Goal: Task Accomplishment & Management: Use online tool/utility

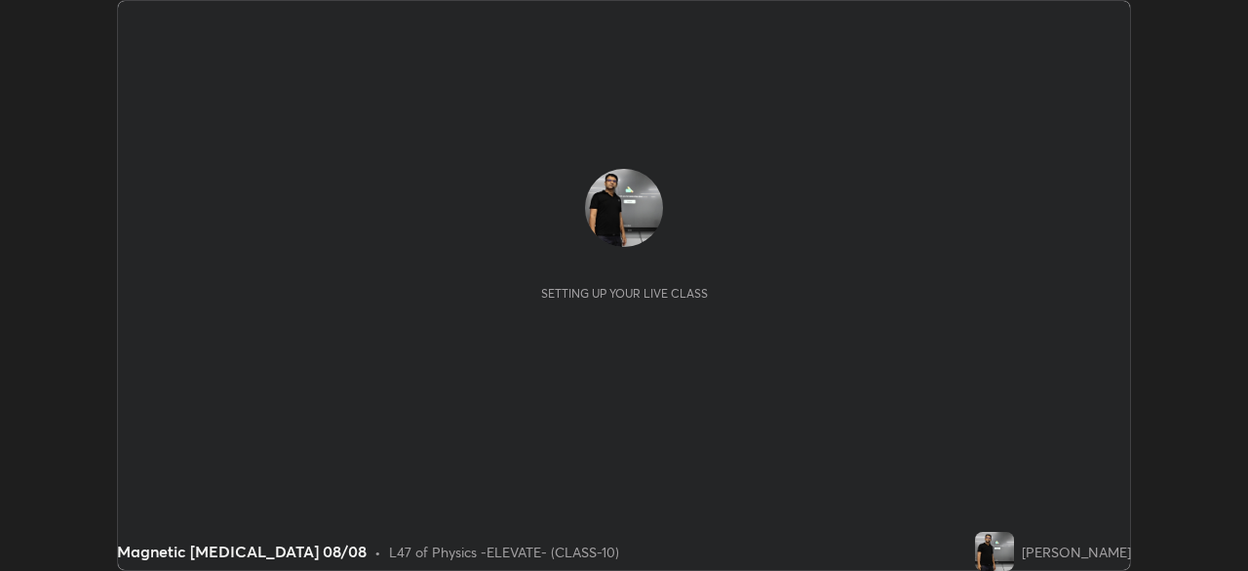
scroll to position [571, 1247]
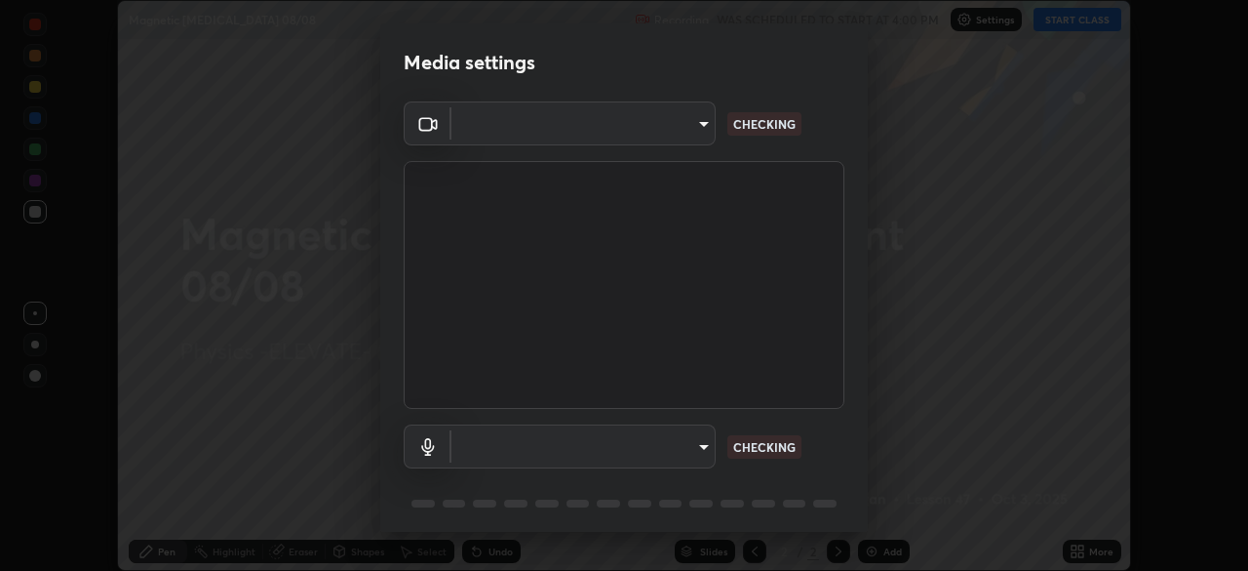
click at [1086, 558] on div "Media settings ​ CHECKING ​ CHECKING 1 / 5 Next" at bounding box center [624, 285] width 1248 height 571
click at [691, 444] on body "Erase all Magnetic [MEDICAL_DATA] 08/08 Recording WAS SCHEDULED TO START AT 4:0…" at bounding box center [624, 285] width 1248 height 571
type input "4d63cd10dcc1379e9927399513255d12d620b7bbb39ca773e0f9116a90128a71"
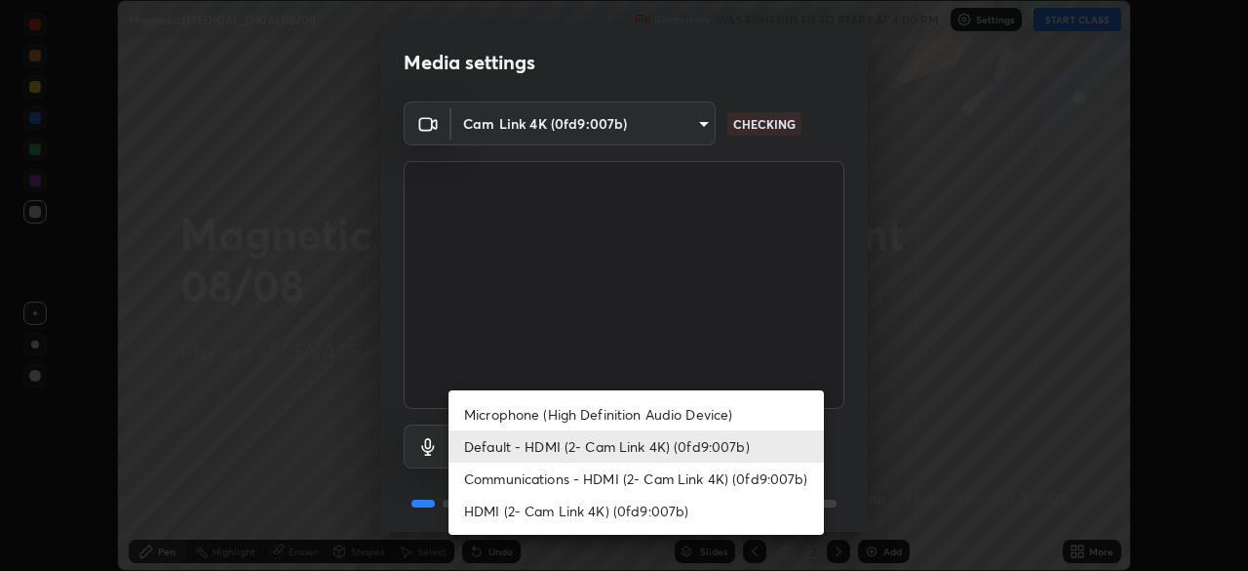
click at [621, 407] on li "Microphone (High Definition Audio Device)" at bounding box center [636, 414] width 375 height 32
click at [614, 438] on li "Default - HDMI (2- Cam Link 4K) (0fd9:007b)" at bounding box center [636, 446] width 375 height 32
type input "default"
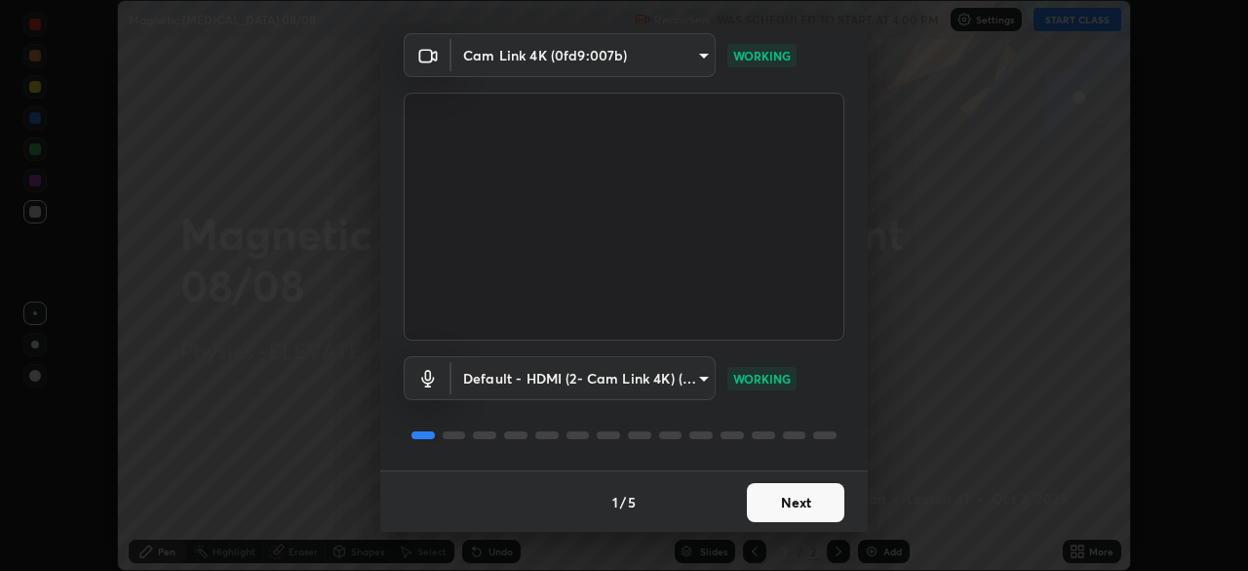
scroll to position [69, 0]
click at [804, 487] on button "Next" at bounding box center [796, 501] width 98 height 39
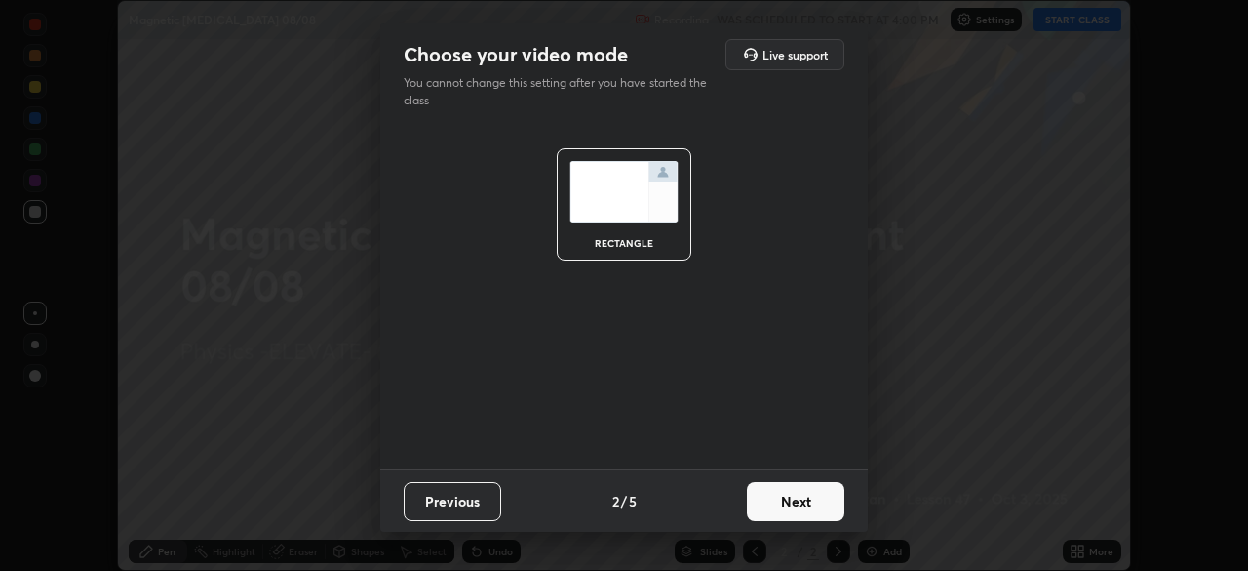
click at [810, 499] on button "Next" at bounding box center [796, 501] width 98 height 39
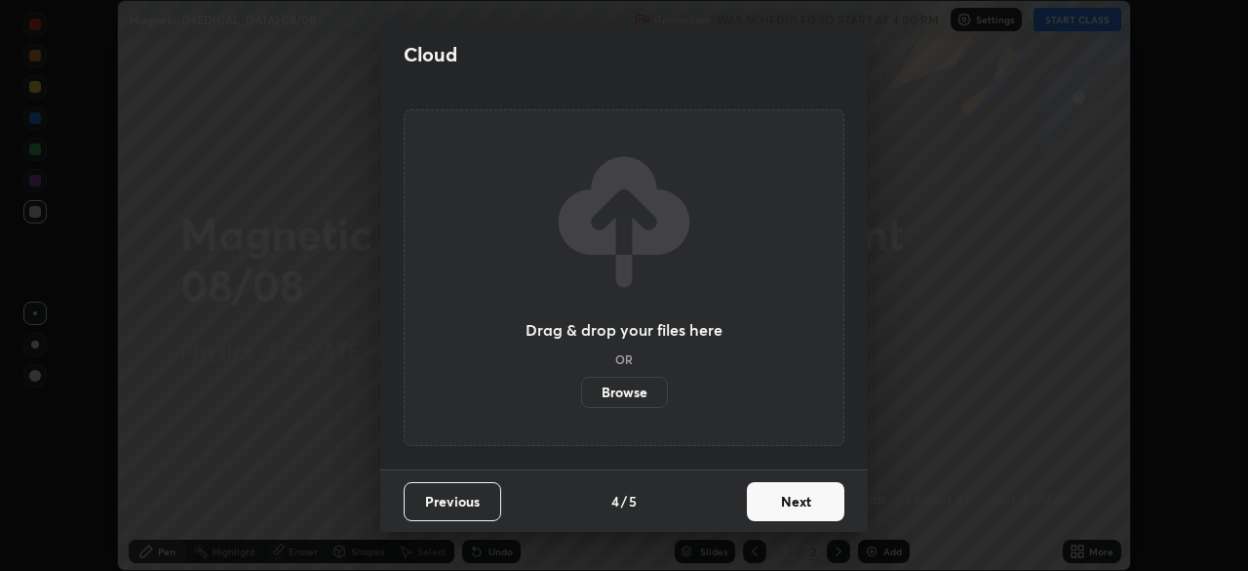
click at [835, 509] on button "Next" at bounding box center [796, 501] width 98 height 39
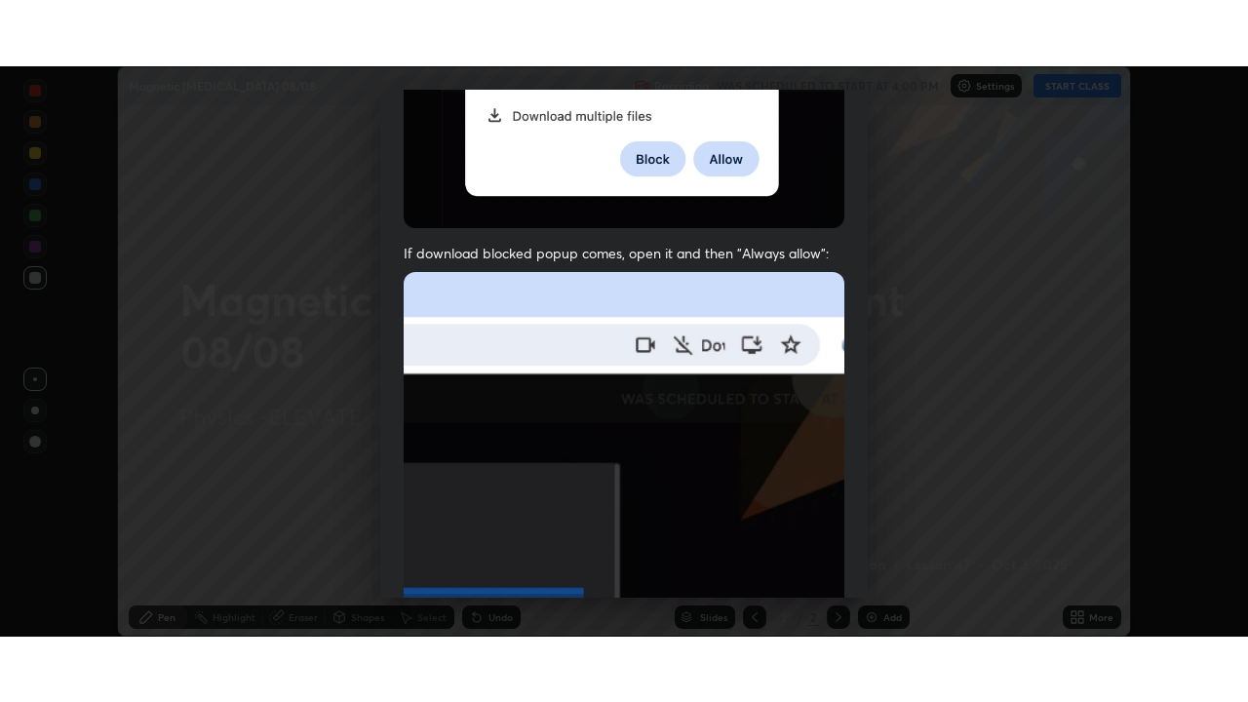
scroll to position [467, 0]
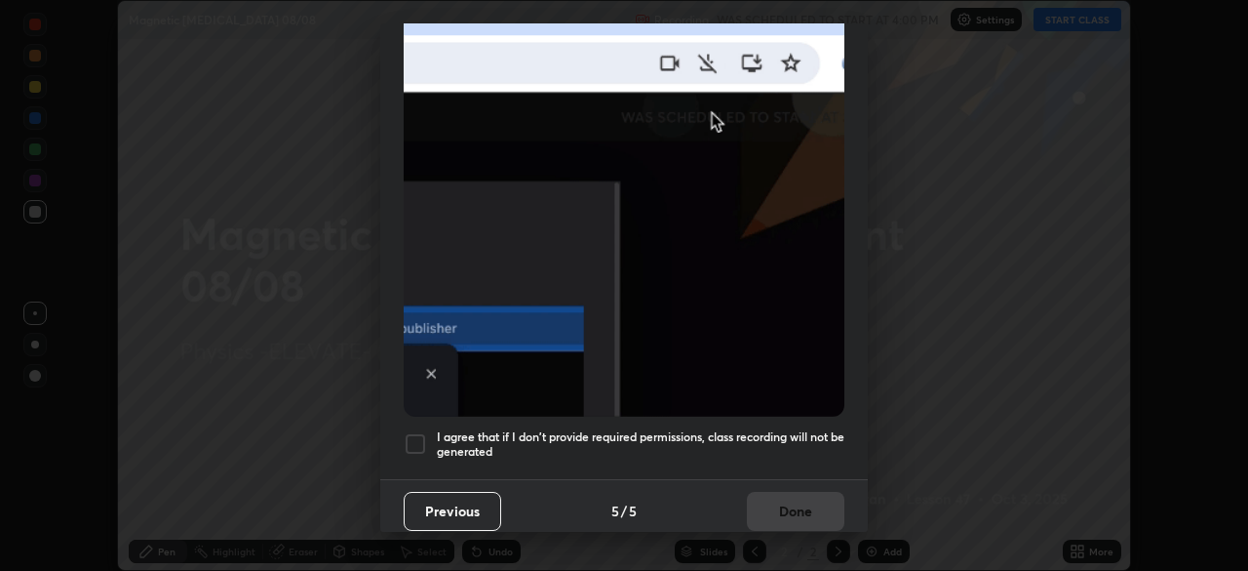
click at [415, 438] on div at bounding box center [415, 443] width 23 height 23
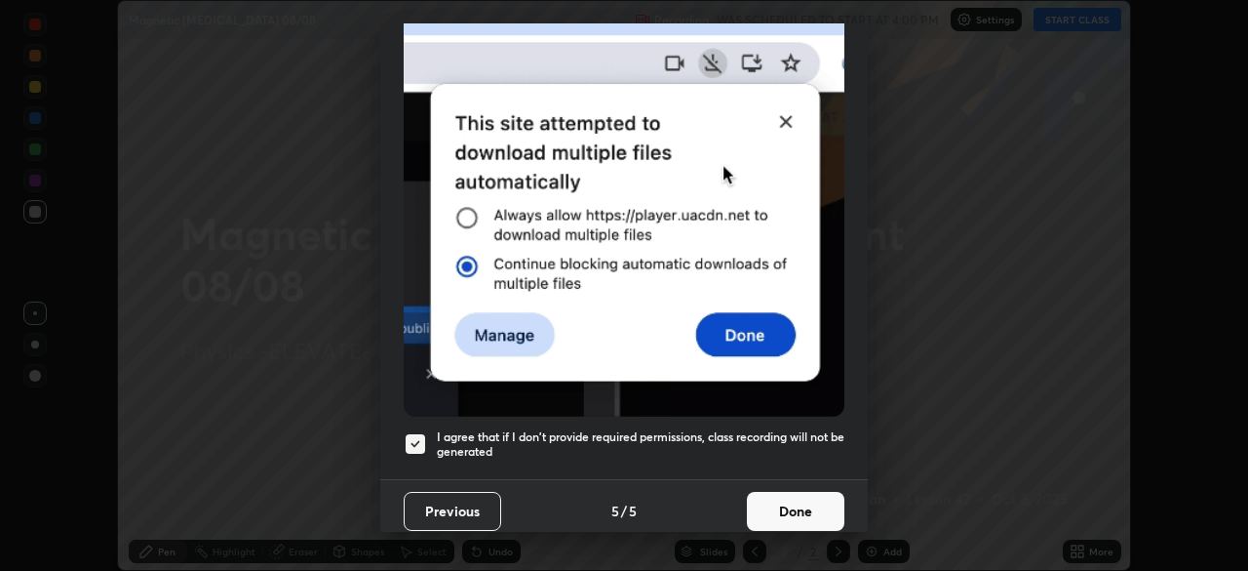
click at [778, 496] on button "Done" at bounding box center [796, 511] width 98 height 39
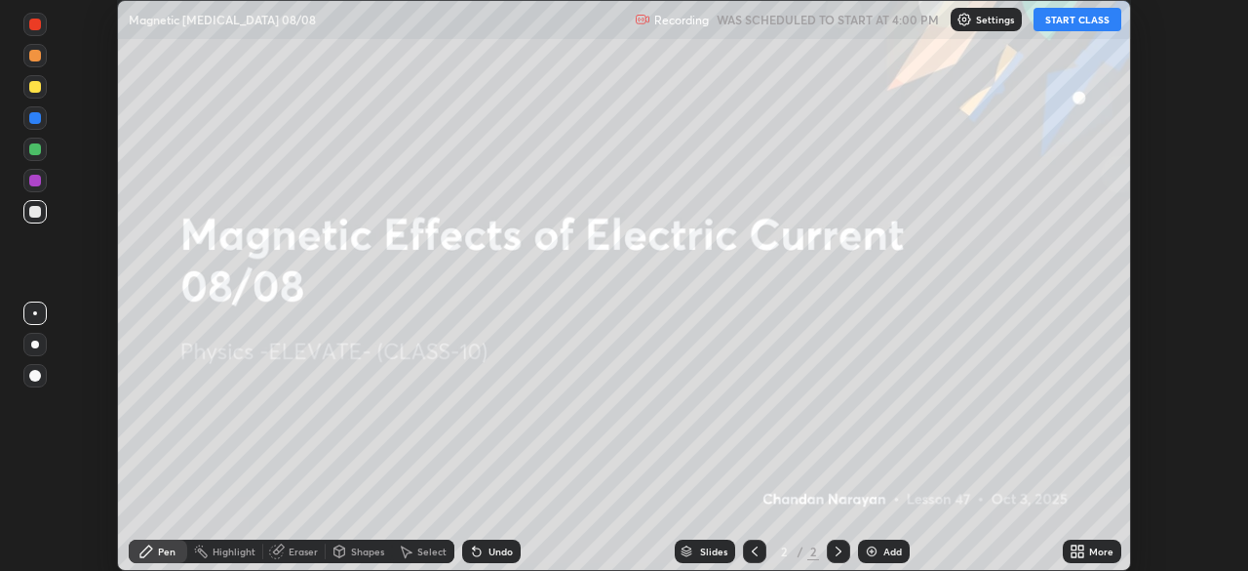
click at [1052, 552] on div "Slides 2 / 2 Add" at bounding box center [792, 551] width 542 height 39
click at [1085, 551] on icon at bounding box center [1078, 551] width 16 height 16
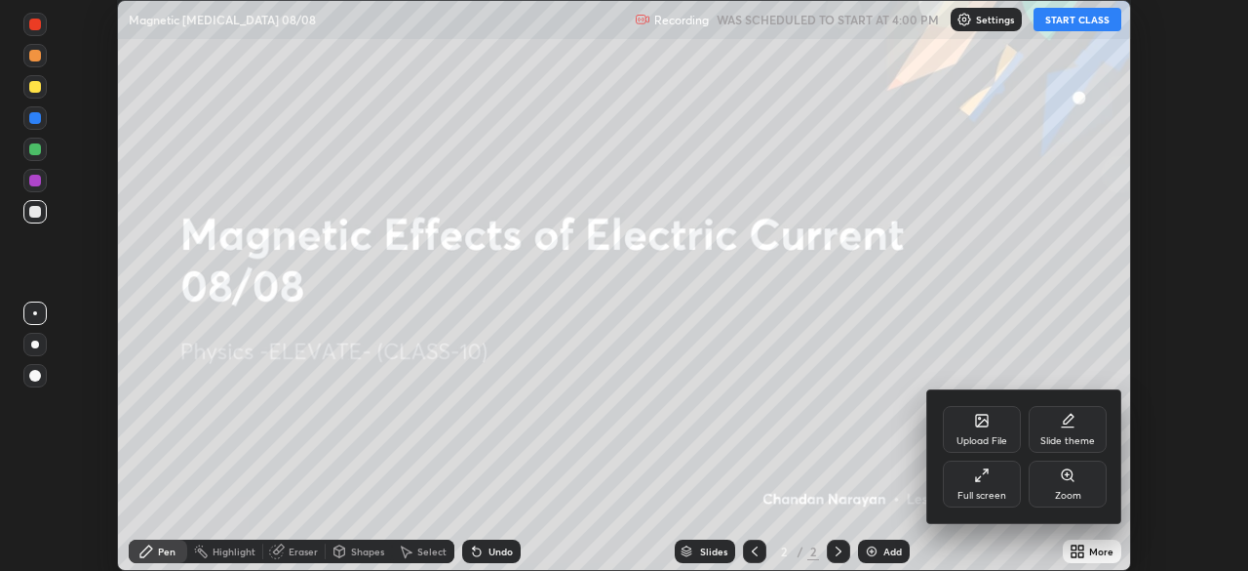
click at [988, 480] on icon at bounding box center [982, 475] width 16 height 16
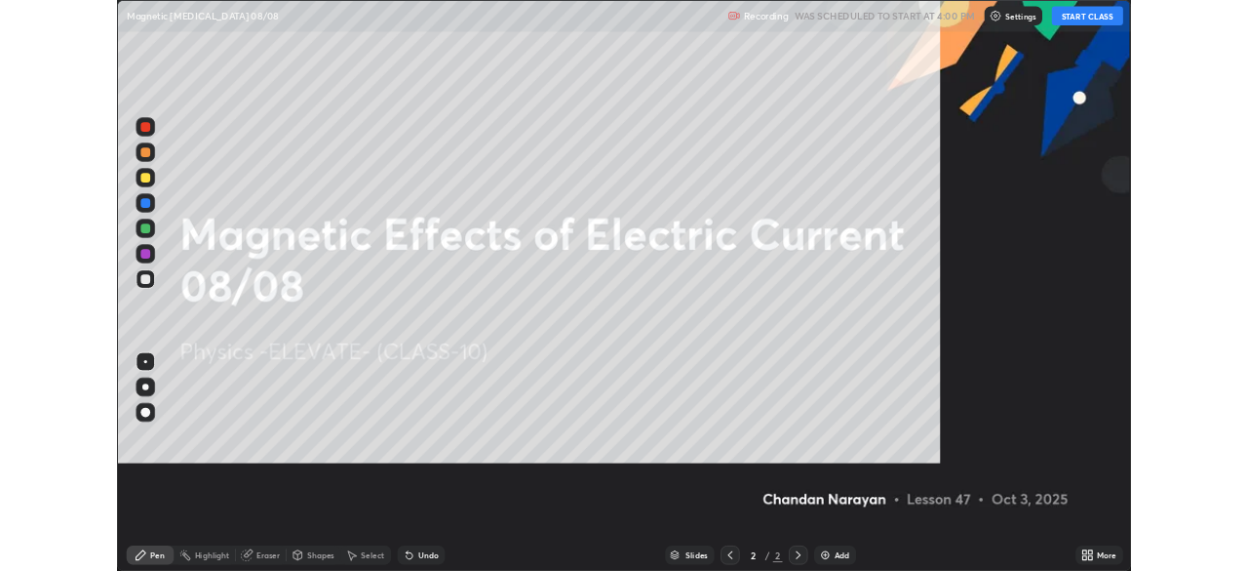
scroll to position [702, 1248]
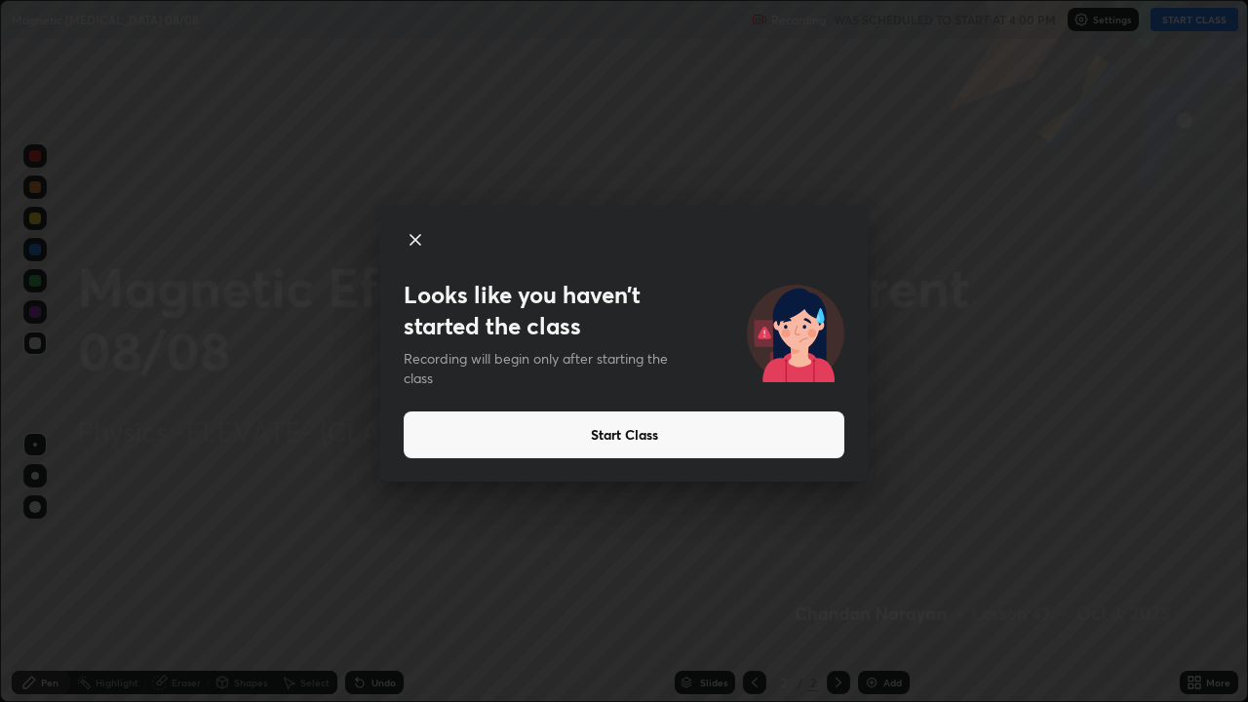
click at [642, 431] on button "Start Class" at bounding box center [624, 435] width 441 height 47
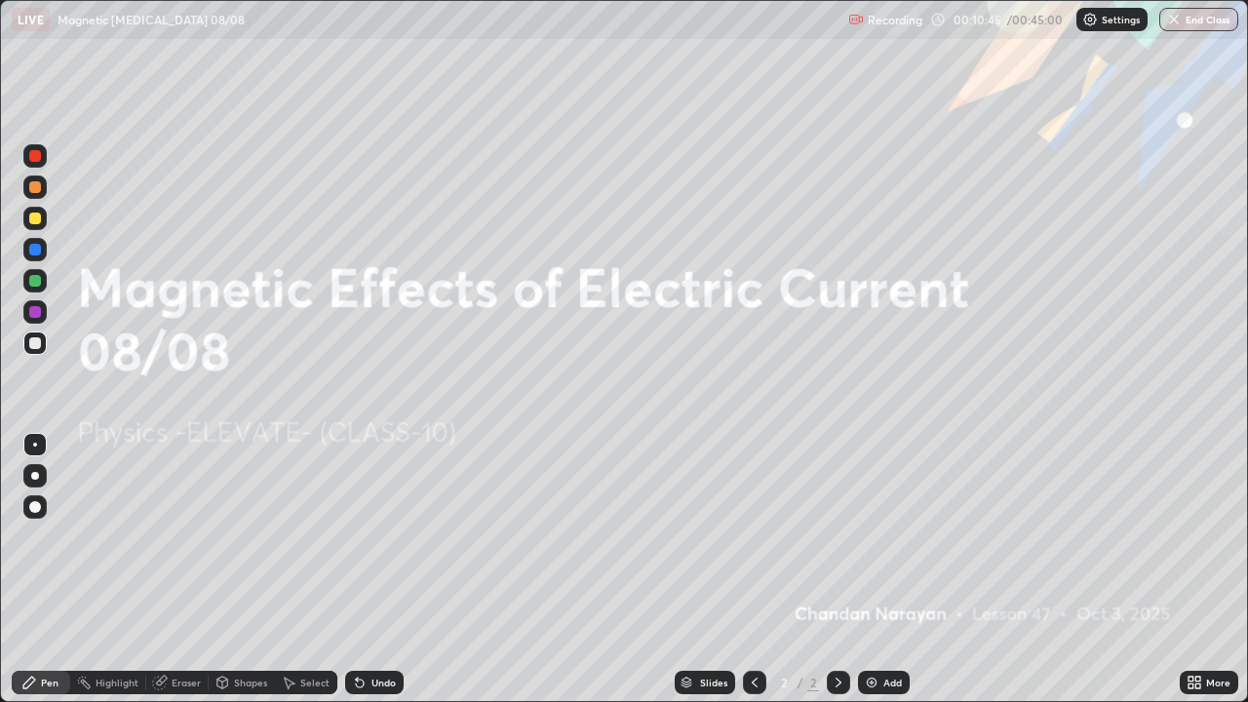
click at [885, 570] on div "Add" at bounding box center [893, 683] width 19 height 10
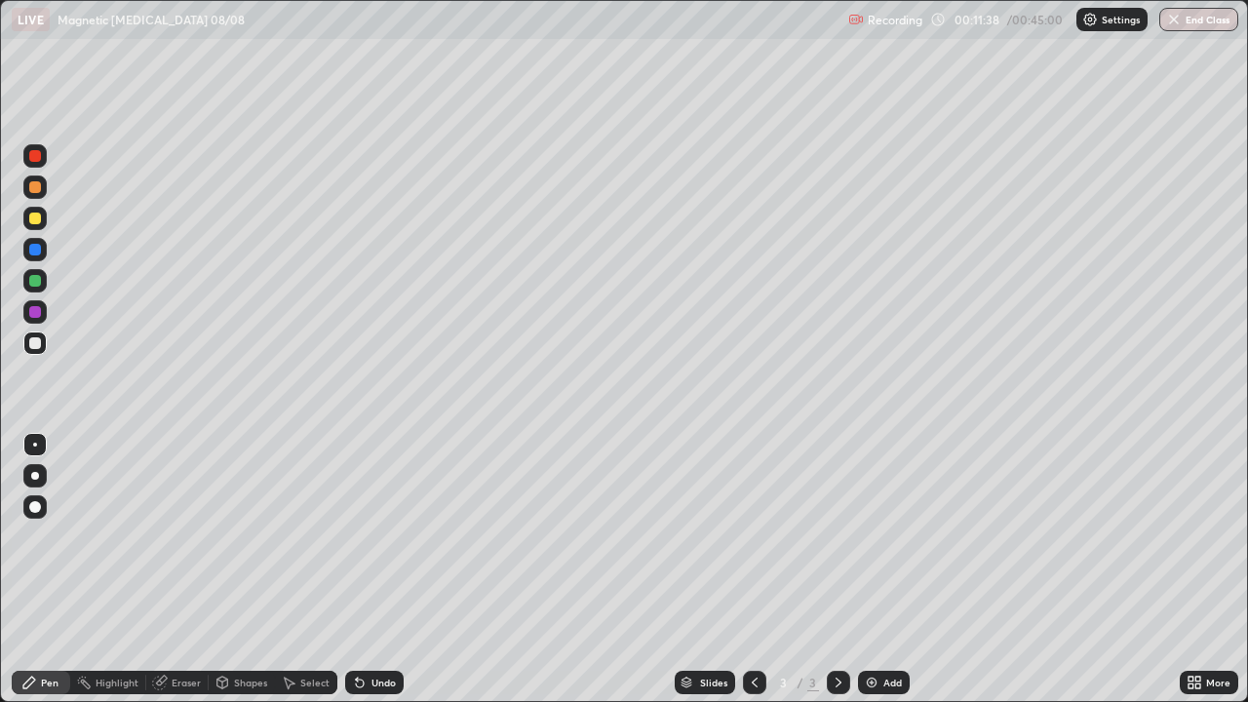
click at [190, 570] on div "Eraser" at bounding box center [186, 683] width 29 height 10
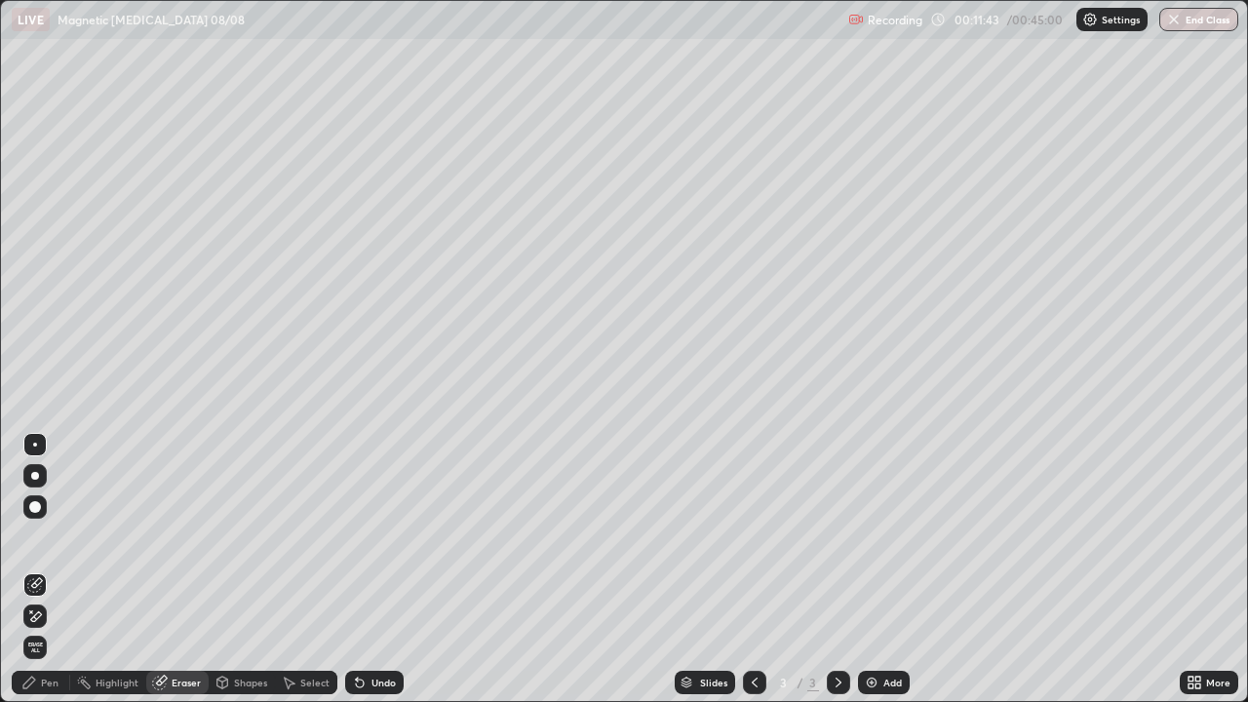
click at [54, 570] on div "Pen" at bounding box center [50, 683] width 18 height 10
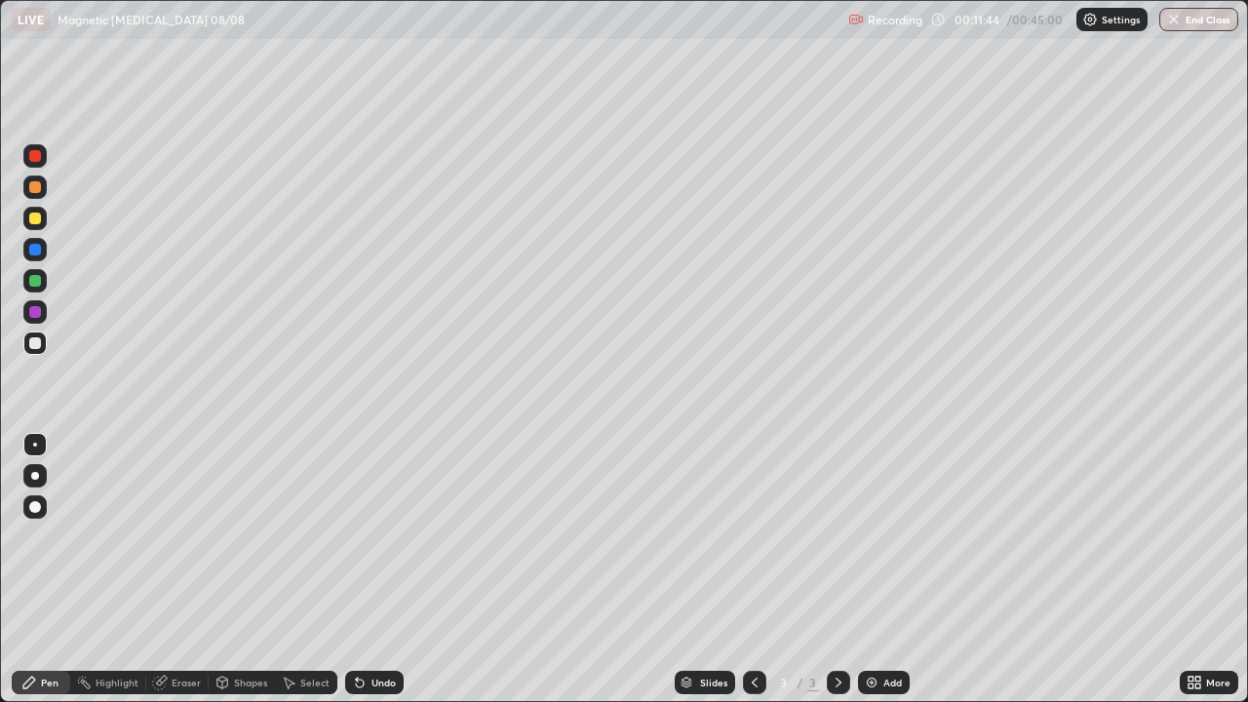
click at [35, 217] on div at bounding box center [35, 219] width 12 height 12
click at [372, 570] on div "Undo" at bounding box center [384, 683] width 24 height 10
click at [36, 160] on div at bounding box center [35, 156] width 12 height 12
click at [872, 570] on img at bounding box center [872, 683] width 16 height 16
click at [33, 220] on div at bounding box center [35, 219] width 12 height 12
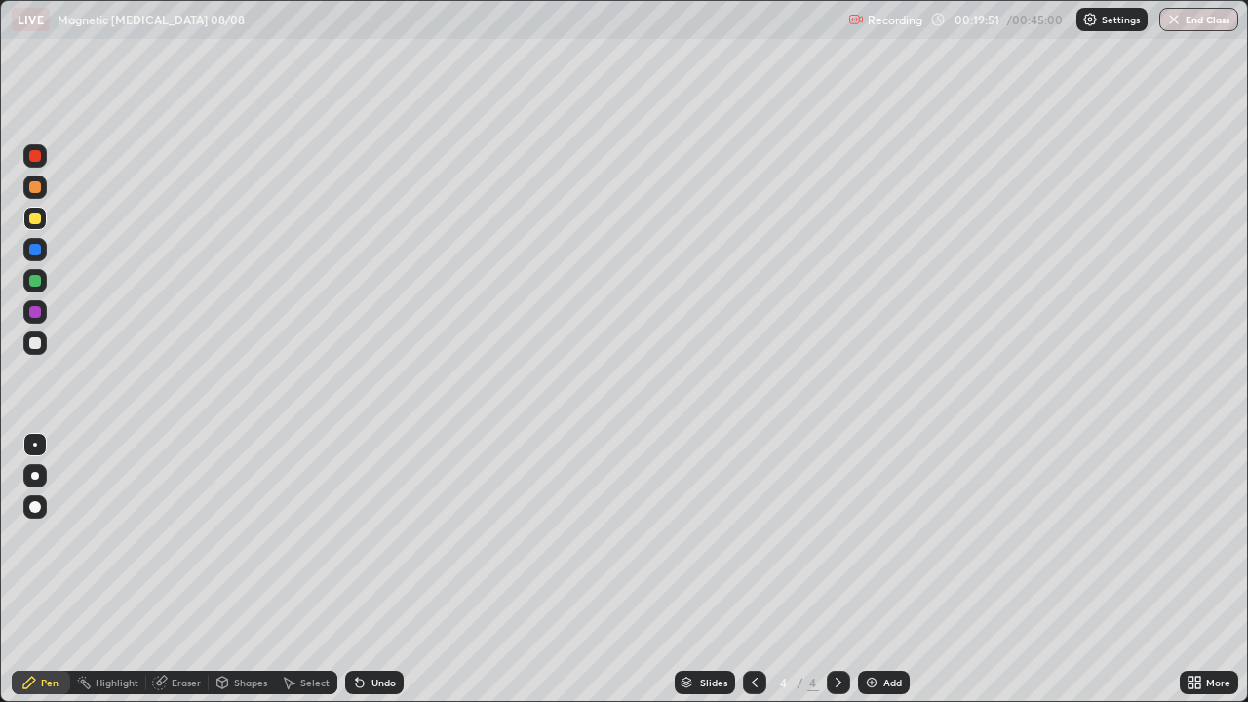
click at [35, 253] on div at bounding box center [35, 250] width 12 height 12
click at [35, 160] on div at bounding box center [35, 156] width 12 height 12
click at [39, 248] on div at bounding box center [35, 250] width 12 height 12
click at [177, 570] on div "Eraser" at bounding box center [186, 683] width 29 height 10
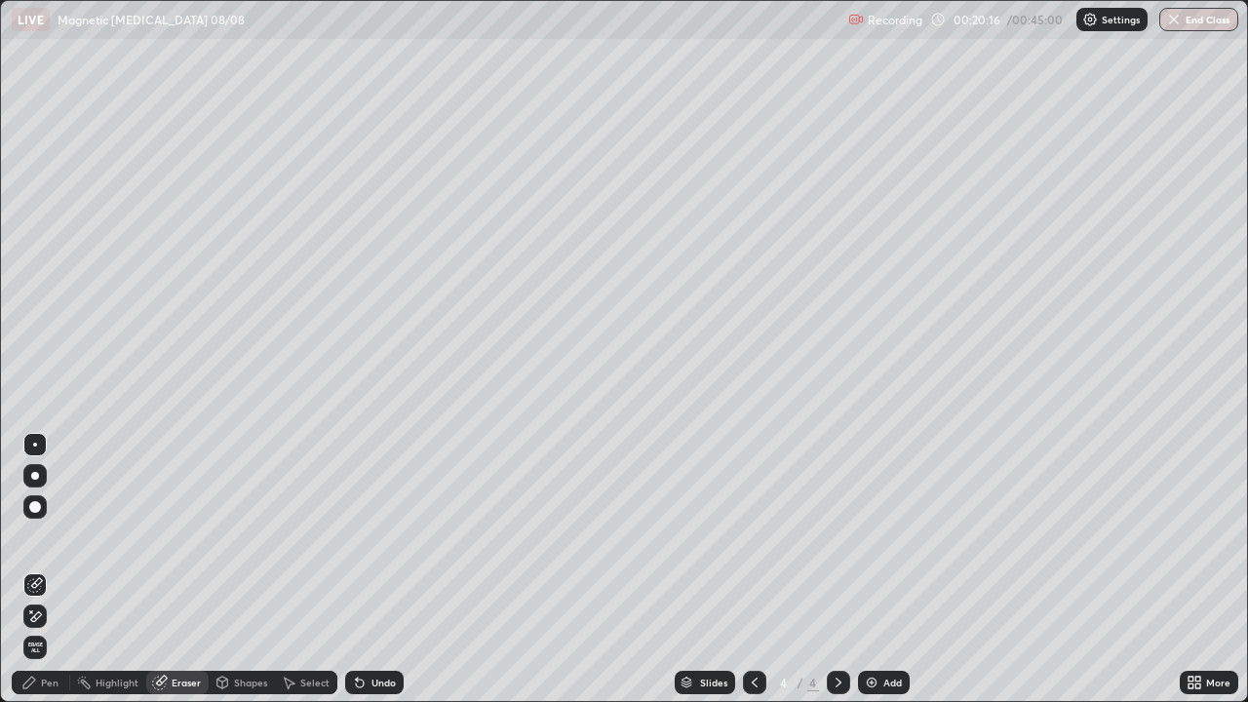
click at [45, 570] on div "Pen" at bounding box center [50, 683] width 18 height 10
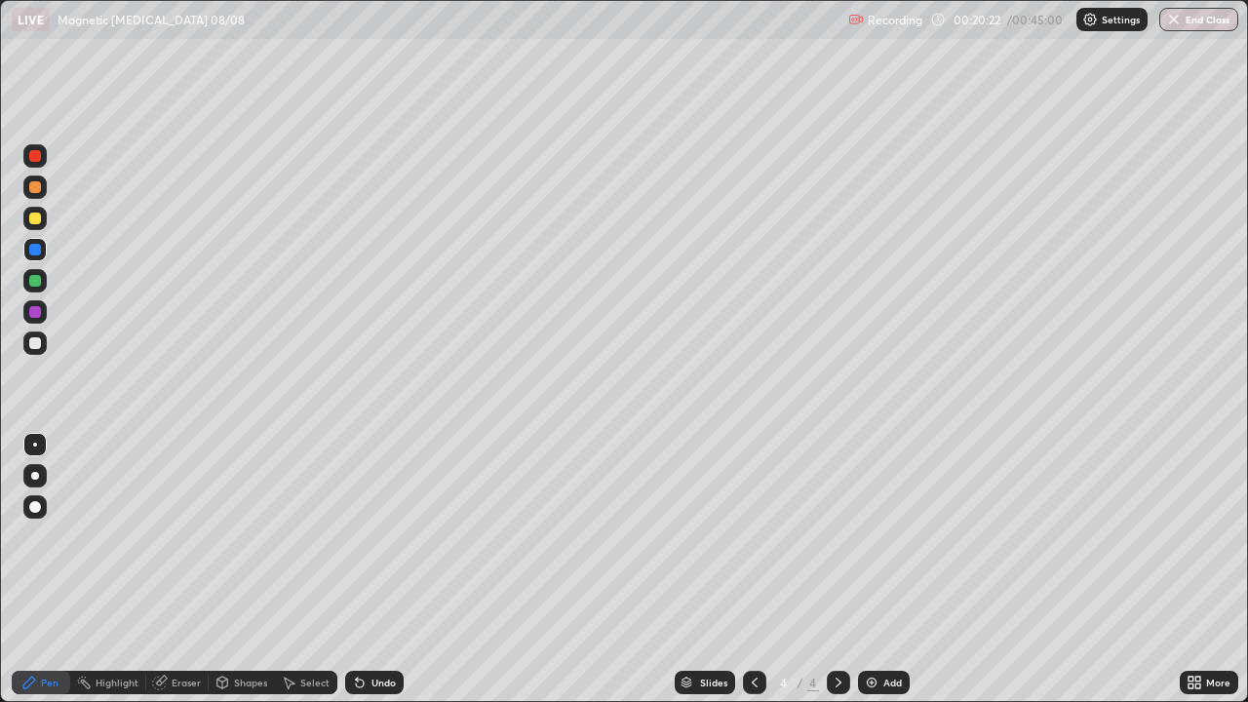
click at [35, 281] on div at bounding box center [35, 281] width 12 height 12
click at [34, 252] on div at bounding box center [35, 250] width 12 height 12
click at [36, 156] on div at bounding box center [35, 156] width 12 height 12
click at [39, 253] on div at bounding box center [35, 250] width 12 height 12
click at [34, 288] on div at bounding box center [34, 280] width 23 height 23
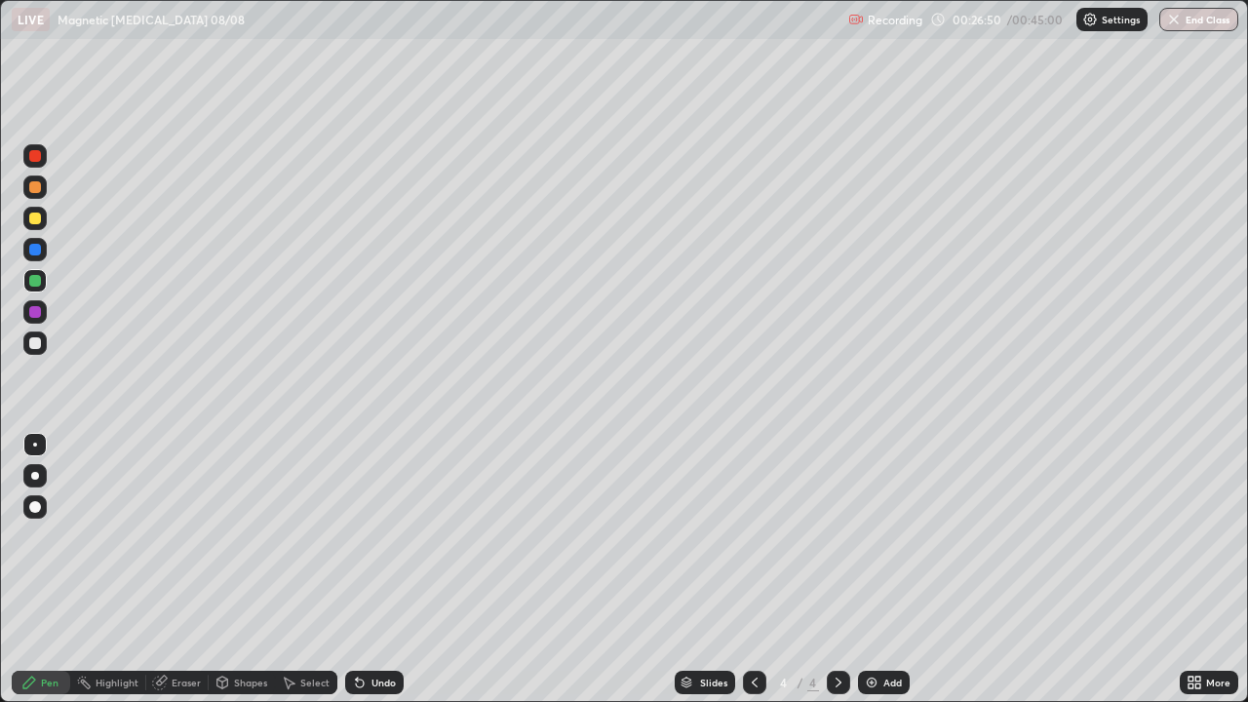
click at [43, 345] on div at bounding box center [34, 343] width 23 height 23
click at [36, 157] on div at bounding box center [35, 156] width 12 height 12
click at [34, 255] on div at bounding box center [35, 250] width 12 height 12
click at [181, 570] on div "Eraser" at bounding box center [186, 683] width 29 height 10
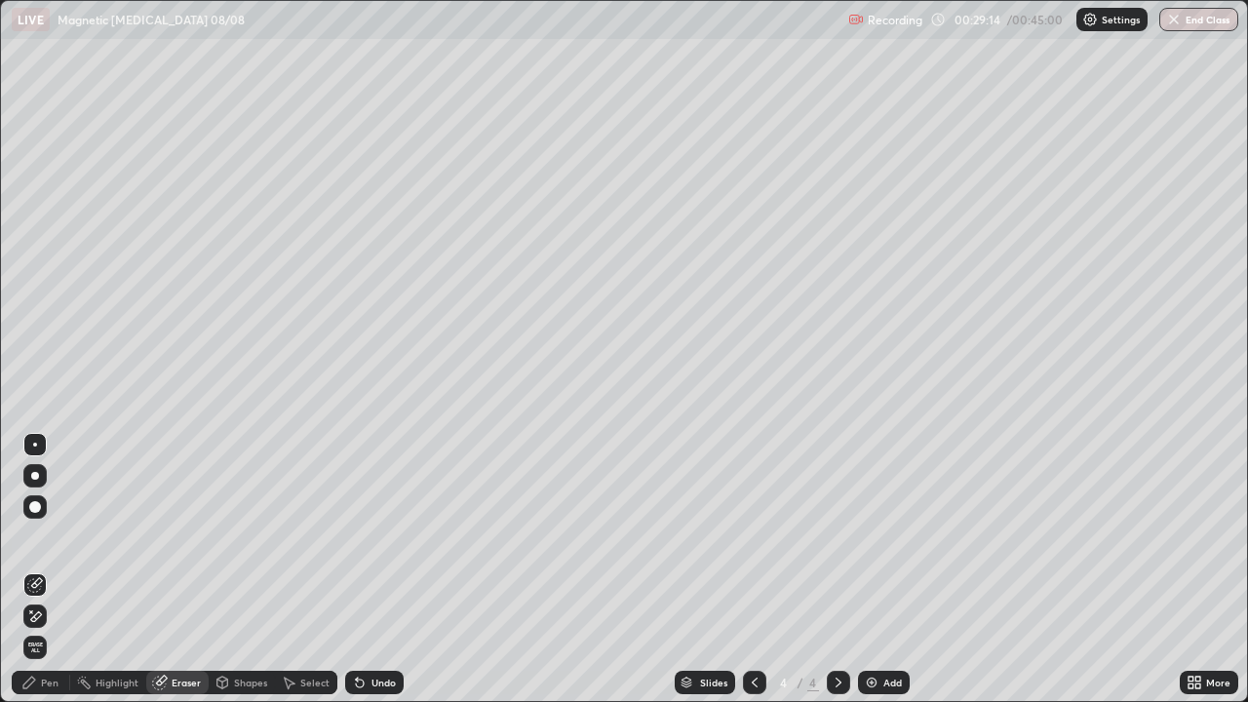
click at [49, 570] on div "Pen" at bounding box center [50, 683] width 18 height 10
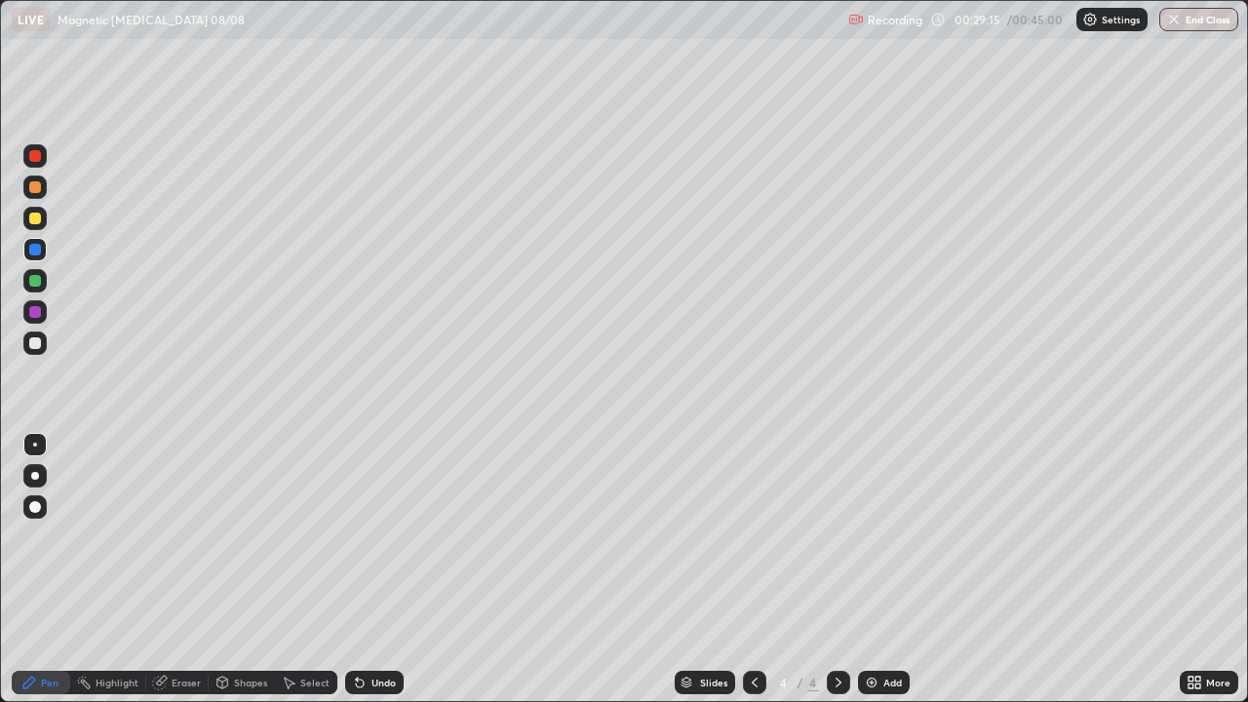
click at [38, 159] on div at bounding box center [35, 156] width 12 height 12
click at [33, 244] on div at bounding box center [35, 250] width 12 height 12
click at [36, 281] on div at bounding box center [35, 281] width 12 height 12
click at [383, 570] on div "Undo" at bounding box center [384, 683] width 24 height 10
click at [380, 570] on div "Undo" at bounding box center [384, 683] width 24 height 10
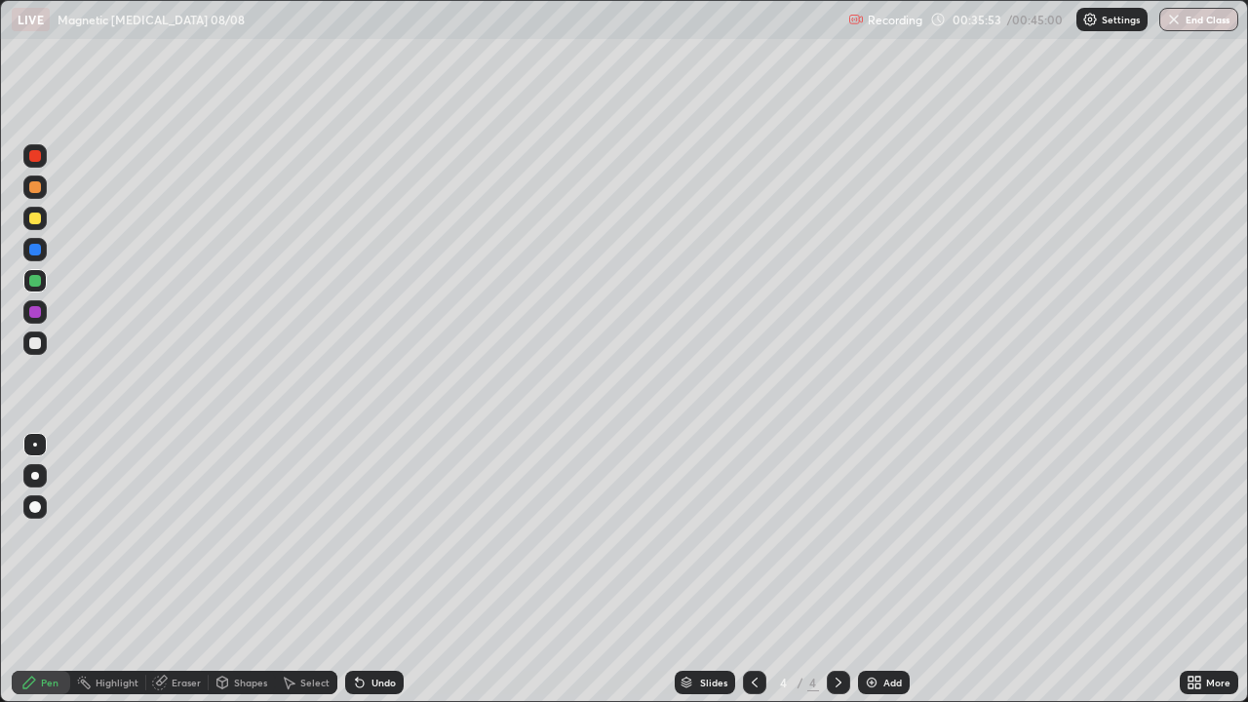
click at [900, 570] on div "Add" at bounding box center [893, 683] width 19 height 10
click at [187, 570] on div "Eraser" at bounding box center [186, 683] width 29 height 10
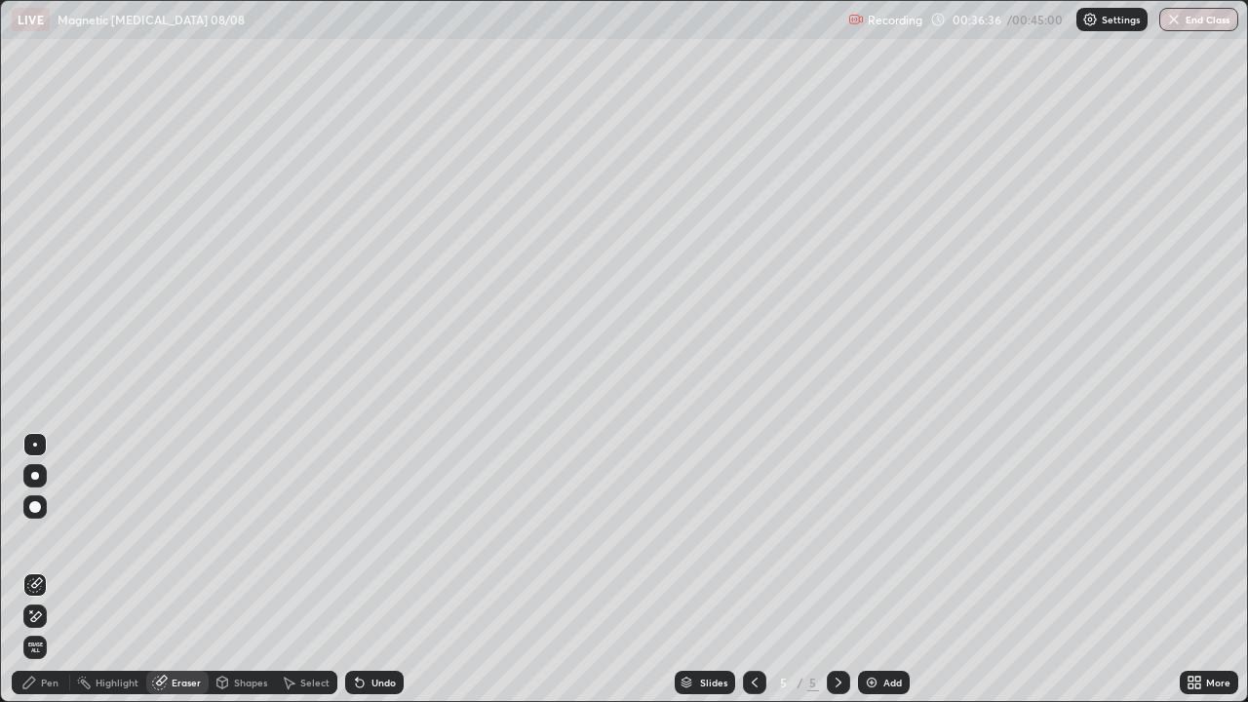
click at [47, 570] on div "Pen" at bounding box center [50, 683] width 18 height 10
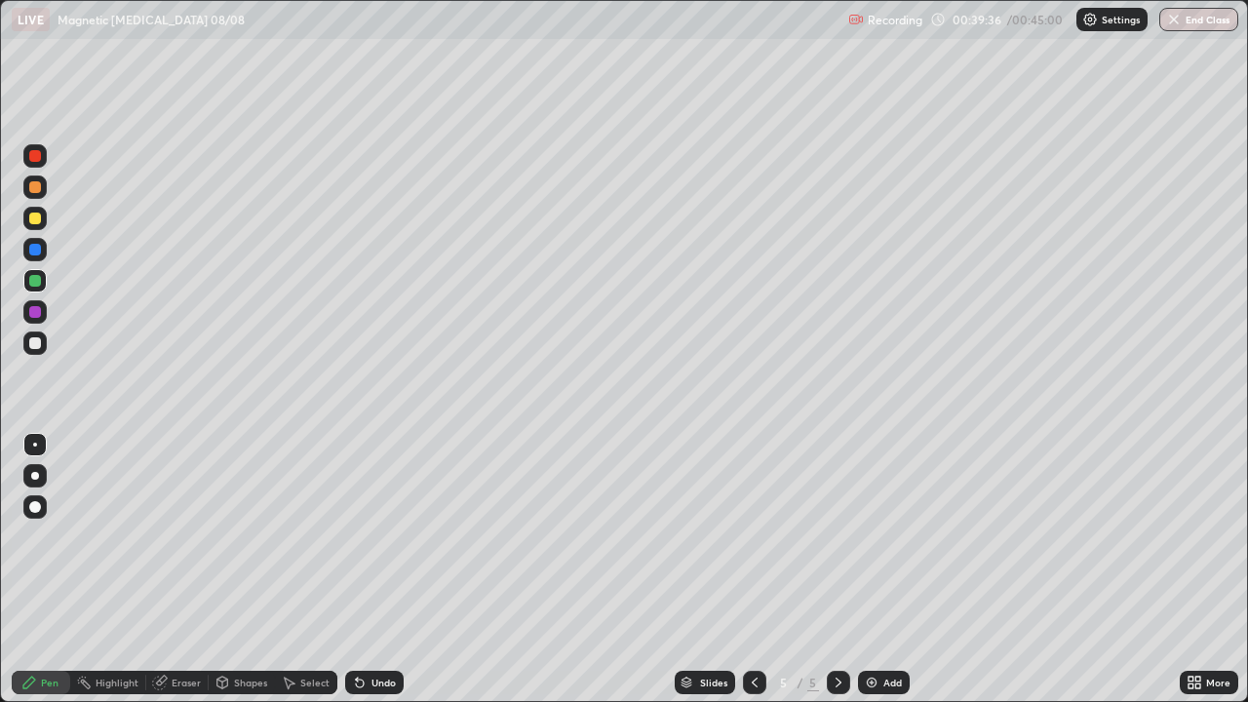
click at [1217, 21] on button "End Class" at bounding box center [1199, 19] width 79 height 23
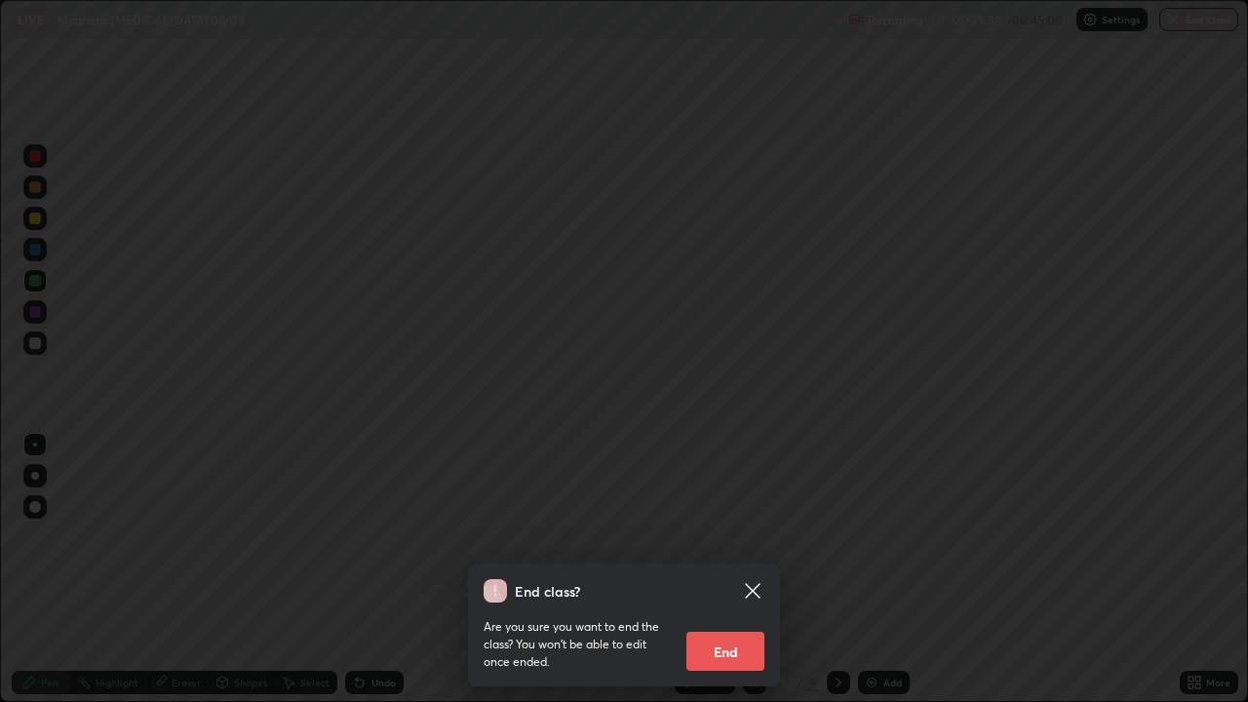
click at [747, 570] on button "End" at bounding box center [726, 651] width 78 height 39
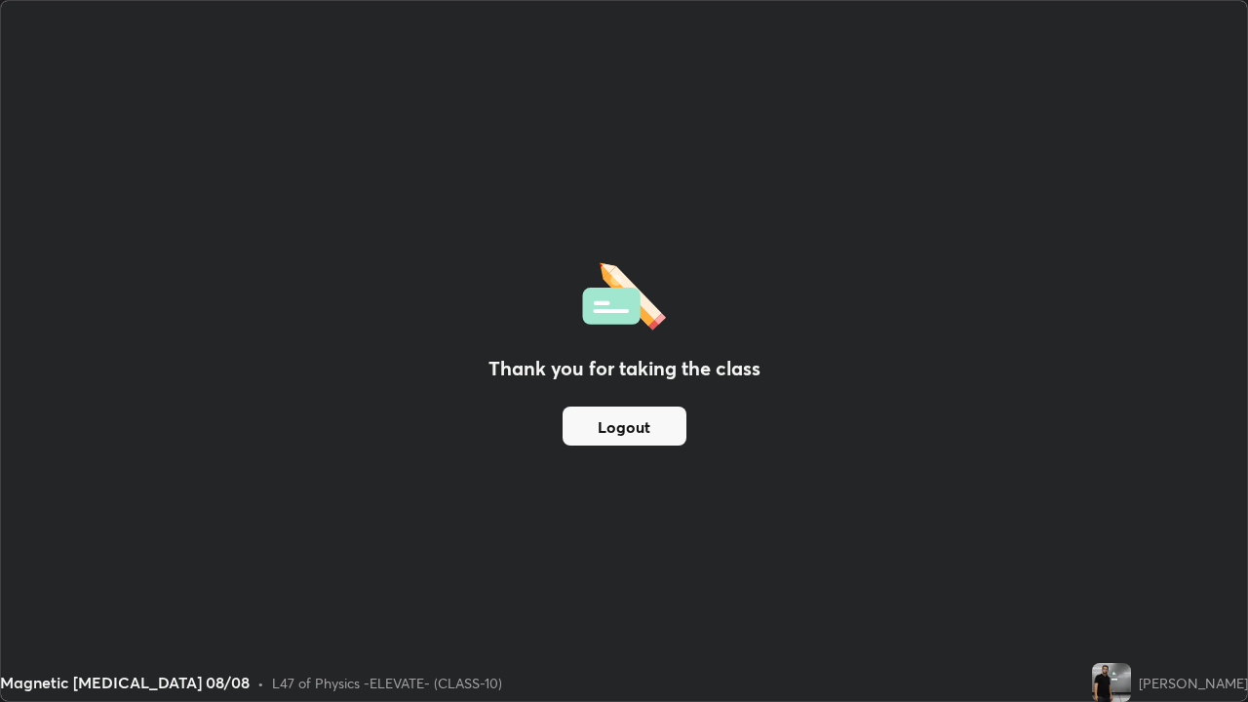
click at [646, 425] on button "Logout" at bounding box center [625, 426] width 124 height 39
click at [806, 292] on div "Thank you for taking the class Logout" at bounding box center [624, 351] width 1246 height 700
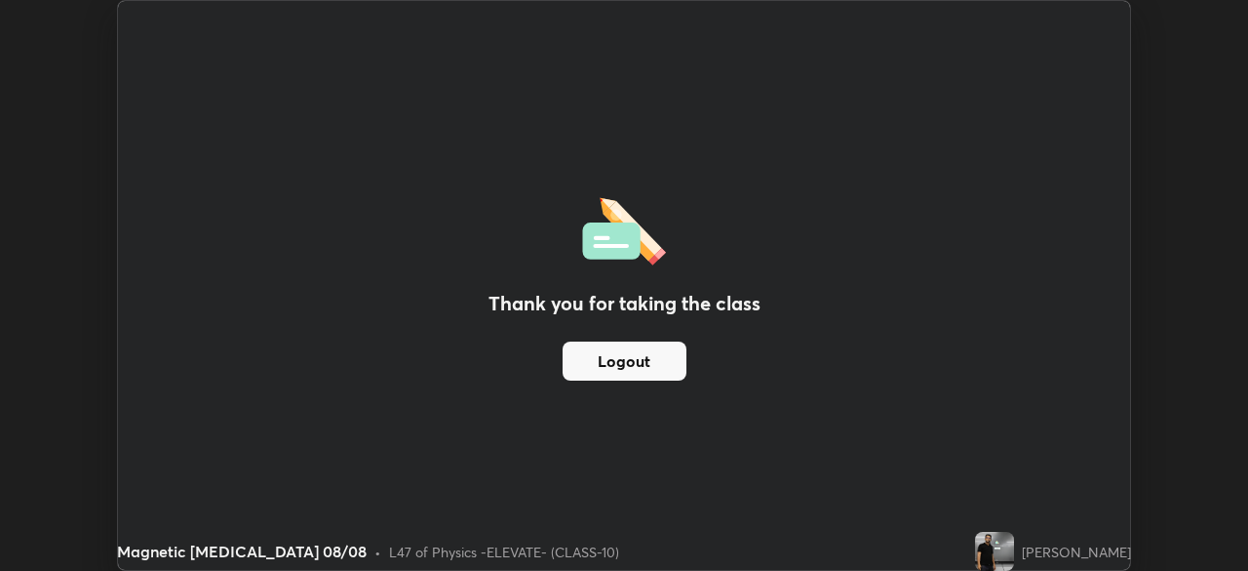
scroll to position [96961, 96283]
